Goal: Information Seeking & Learning: Learn about a topic

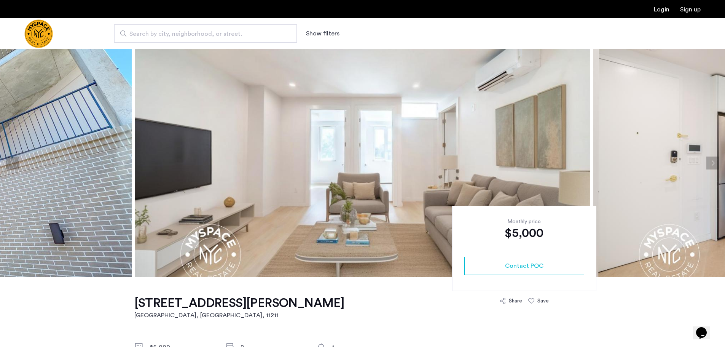
drag, startPoint x: 710, startPoint y: 164, endPoint x: 550, endPoint y: 8, distance: 223.2
click at [710, 164] on button "Next apartment" at bounding box center [712, 162] width 13 height 13
click at [709, 162] on button "Next apartment" at bounding box center [712, 162] width 13 height 13
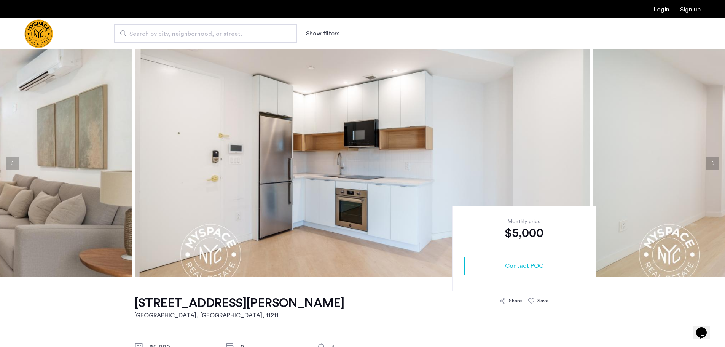
click at [709, 162] on button "Next apartment" at bounding box center [712, 162] width 13 height 13
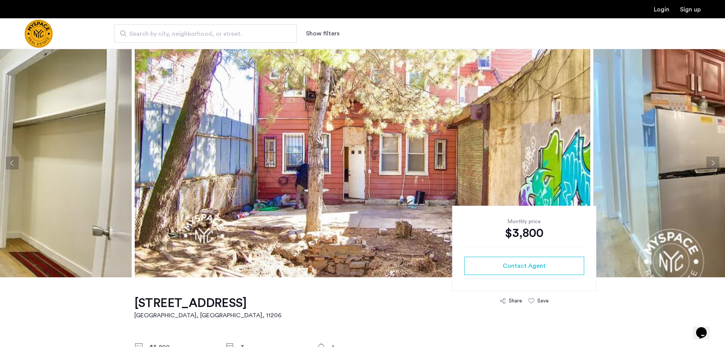
click at [712, 162] on button "Next apartment" at bounding box center [712, 162] width 13 height 13
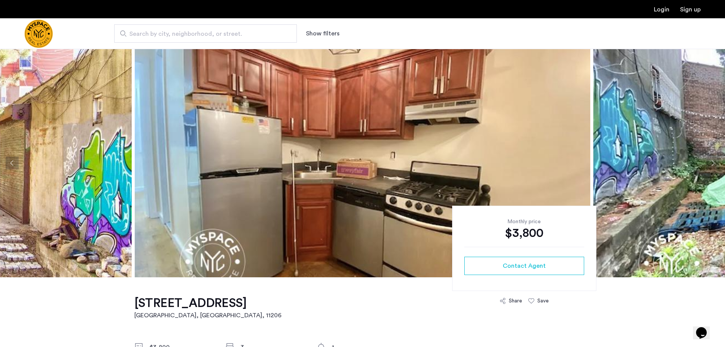
click at [715, 162] on button "Next apartment" at bounding box center [712, 162] width 13 height 13
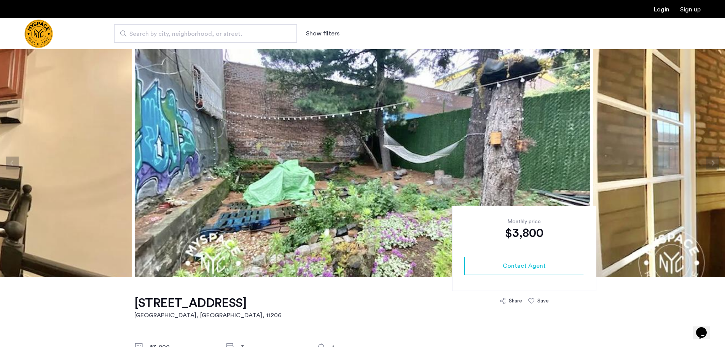
click at [715, 162] on button "Next apartment" at bounding box center [712, 162] width 13 height 13
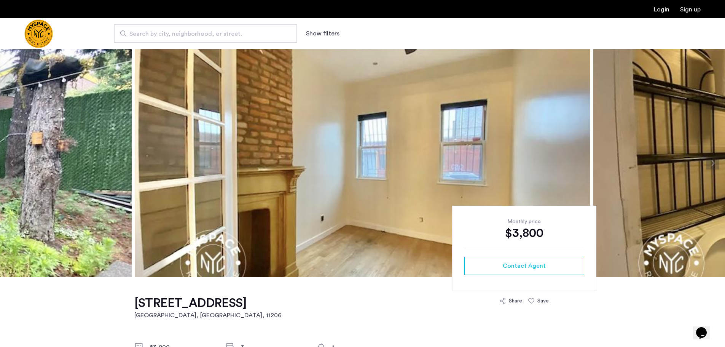
click at [711, 162] on button "Next apartment" at bounding box center [712, 162] width 13 height 13
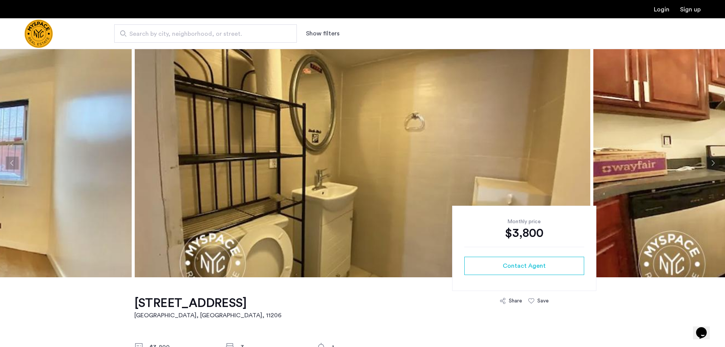
click at [711, 162] on button "Next apartment" at bounding box center [712, 162] width 13 height 13
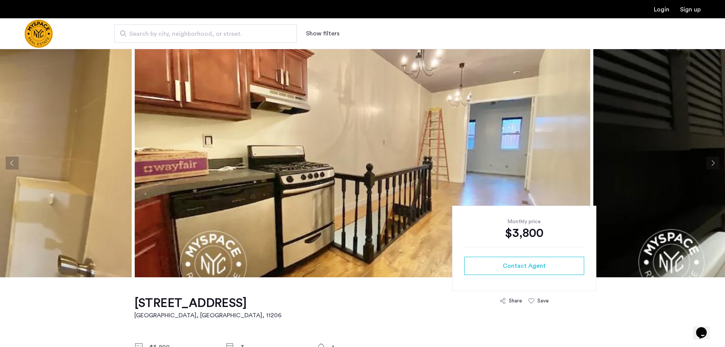
click at [707, 163] on button "Next apartment" at bounding box center [712, 162] width 13 height 13
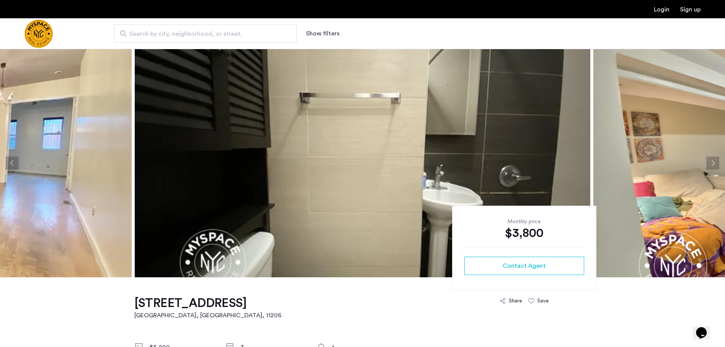
click at [715, 163] on button "Next apartment" at bounding box center [712, 162] width 13 height 13
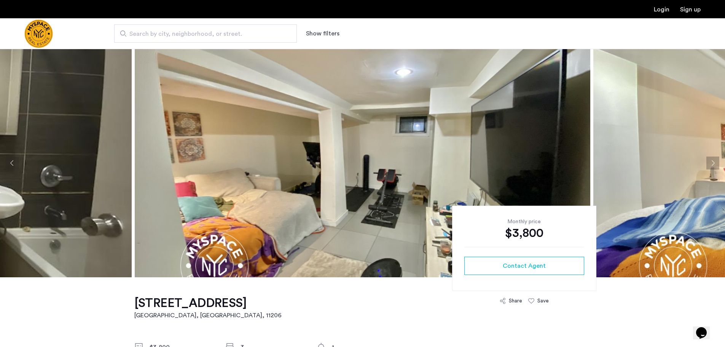
click at [715, 163] on button "Next apartment" at bounding box center [712, 162] width 13 height 13
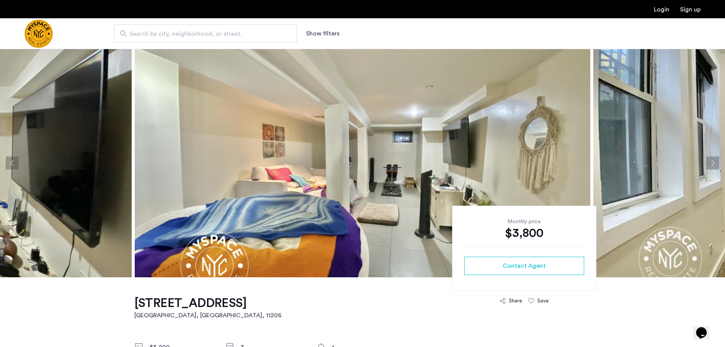
click at [715, 163] on button "Next apartment" at bounding box center [712, 162] width 13 height 13
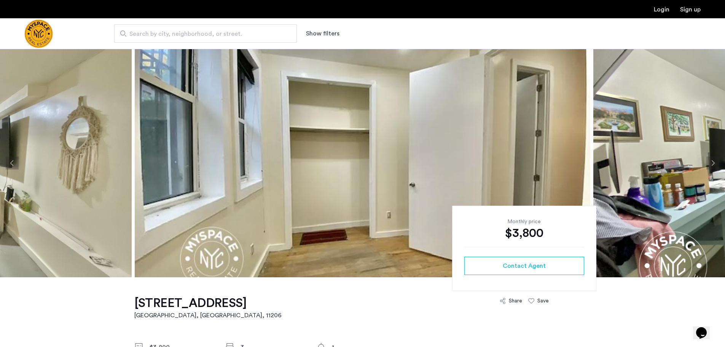
click at [715, 163] on button "Next apartment" at bounding box center [712, 162] width 13 height 13
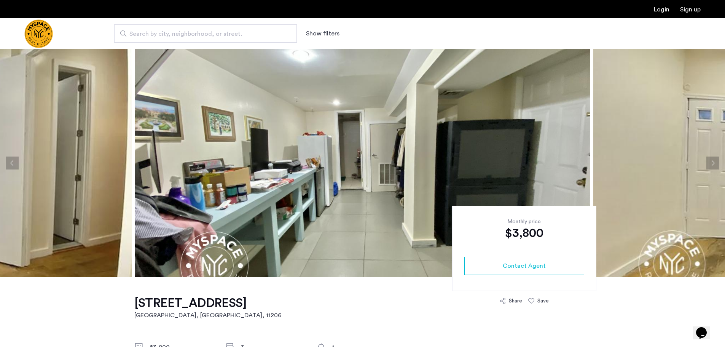
click at [714, 163] on button "Next apartment" at bounding box center [712, 162] width 13 height 13
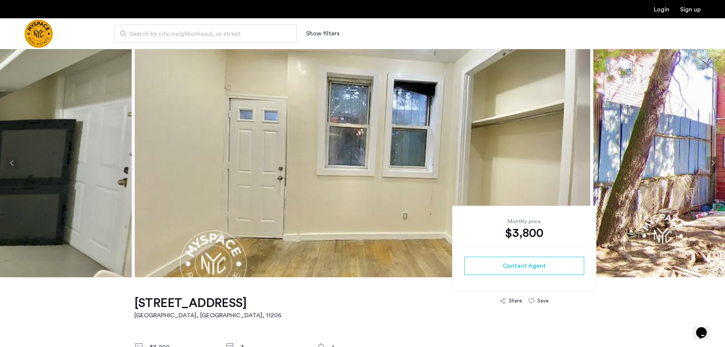
click at [714, 163] on button "Next apartment" at bounding box center [712, 162] width 13 height 13
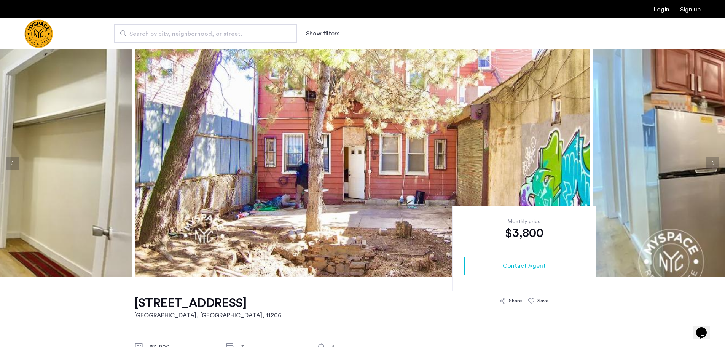
click at [714, 163] on button "Next apartment" at bounding box center [712, 162] width 13 height 13
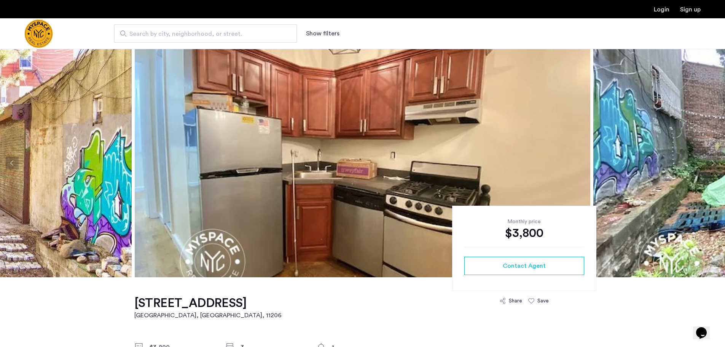
click at [714, 163] on button "Next apartment" at bounding box center [712, 162] width 13 height 13
